Goal: Task Accomplishment & Management: Use online tool/utility

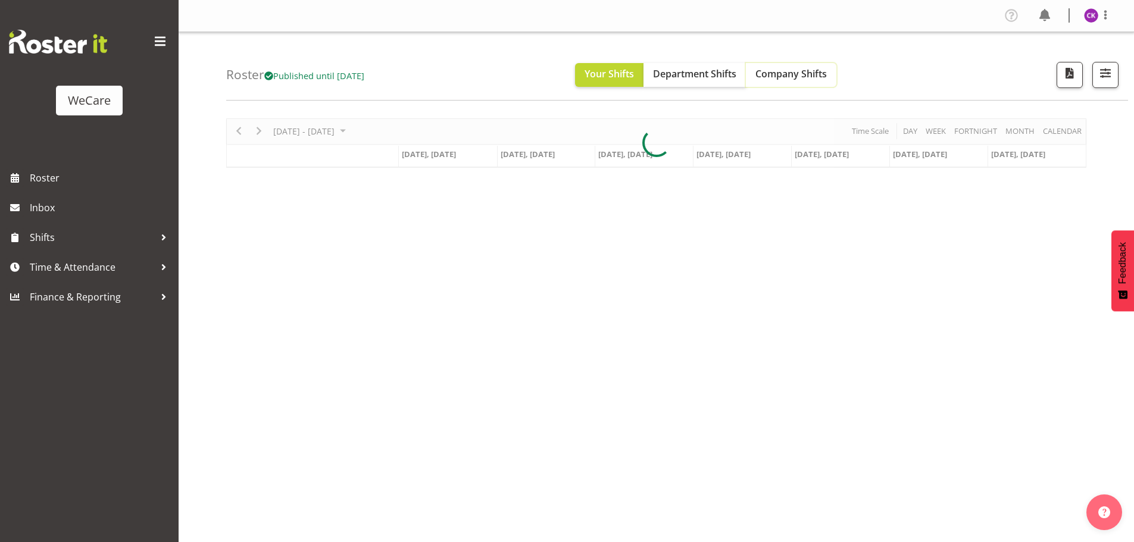
click at [812, 73] on span "Company Shifts" at bounding box center [790, 73] width 71 height 13
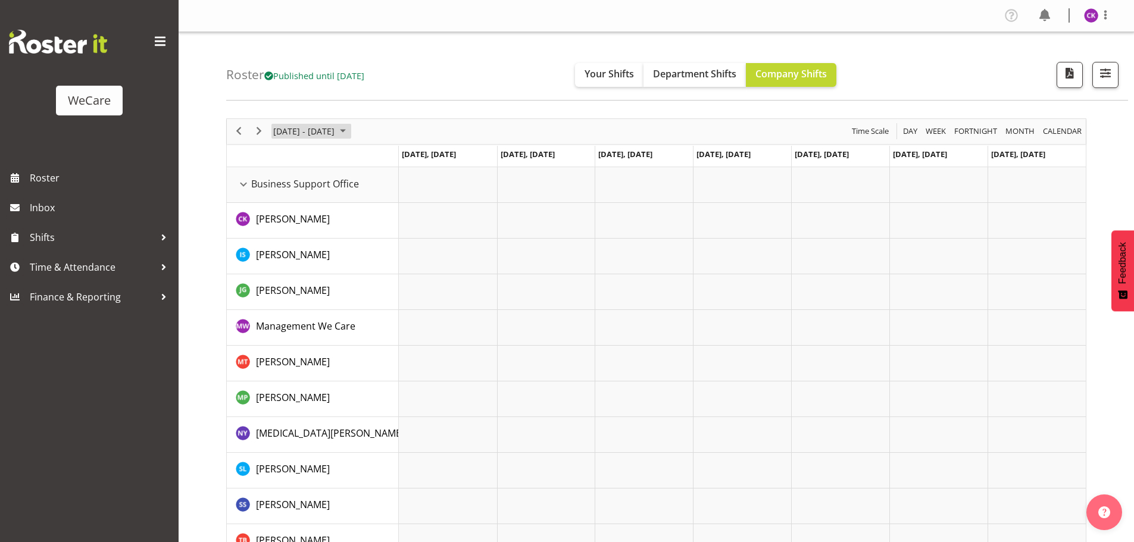
click at [345, 127] on span "June 2024" at bounding box center [343, 131] width 14 height 15
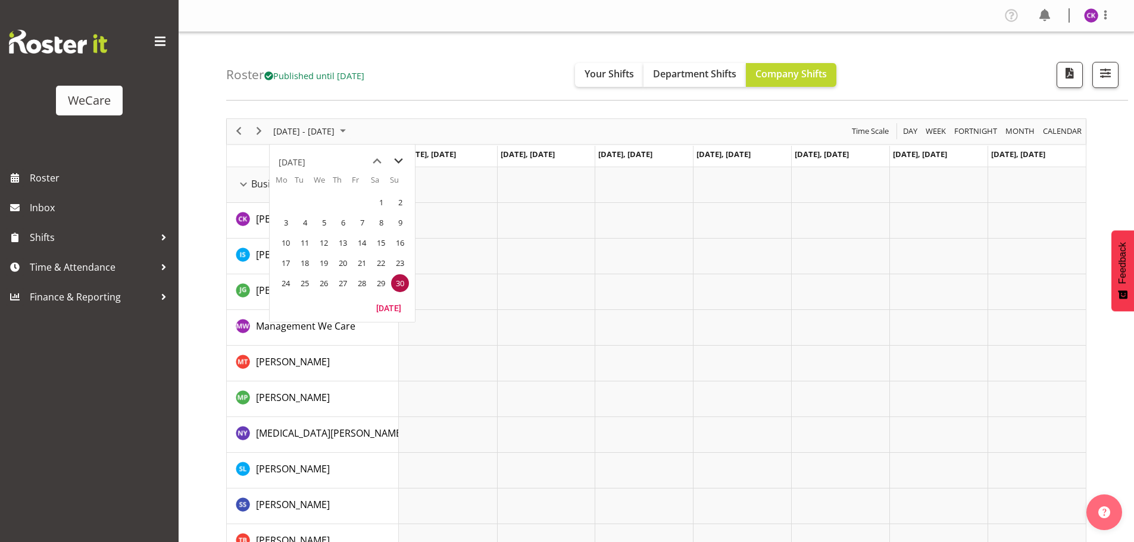
click at [405, 165] on span "next month" at bounding box center [398, 161] width 21 height 21
click at [405, 164] on span "next month" at bounding box center [398, 161] width 21 height 21
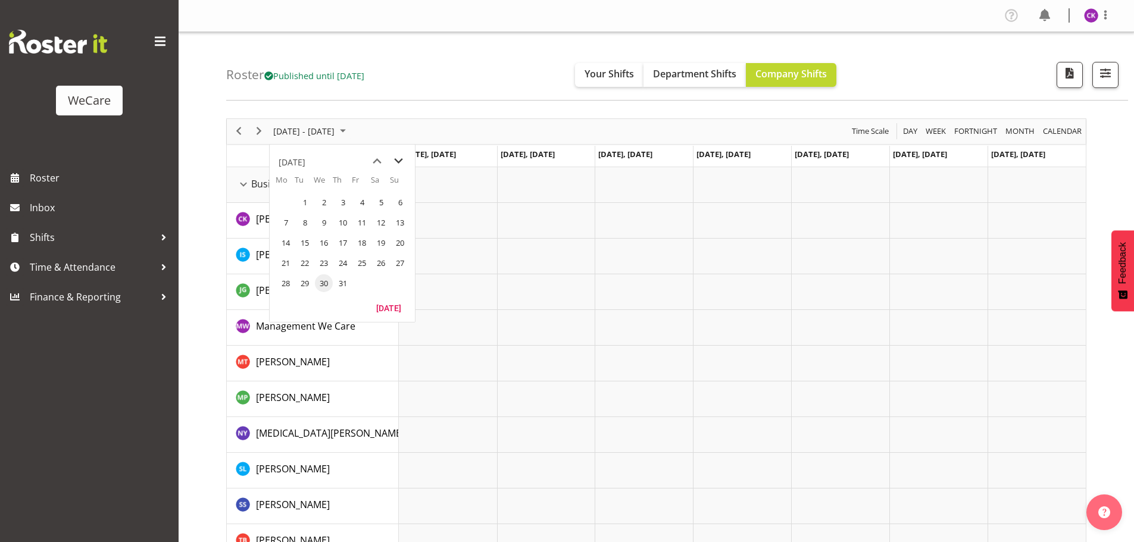
click at [405, 164] on span "next month" at bounding box center [398, 161] width 21 height 21
click at [405, 165] on span "next month" at bounding box center [398, 161] width 21 height 21
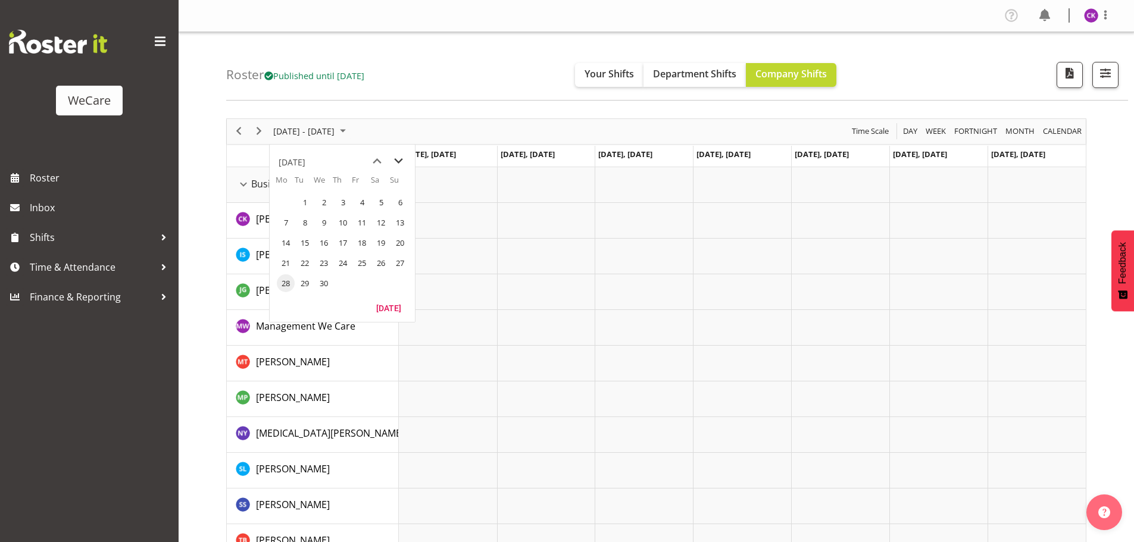
click at [405, 165] on span "next month" at bounding box center [398, 161] width 21 height 21
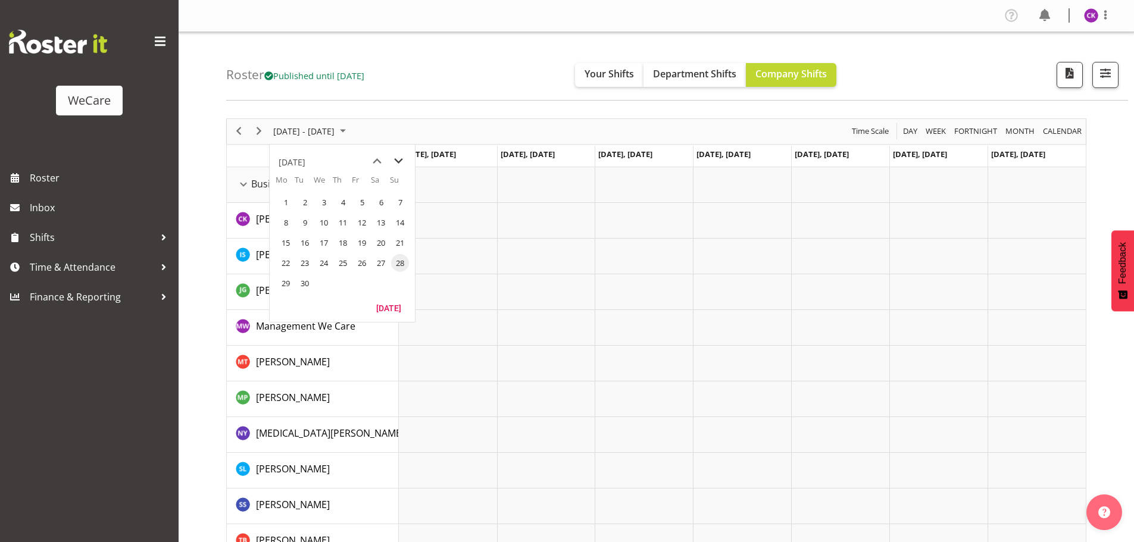
click at [404, 165] on span "next month" at bounding box center [398, 161] width 21 height 21
click at [318, 223] on span "8" at bounding box center [324, 223] width 18 height 18
